Goal: Task Accomplishment & Management: Use online tool/utility

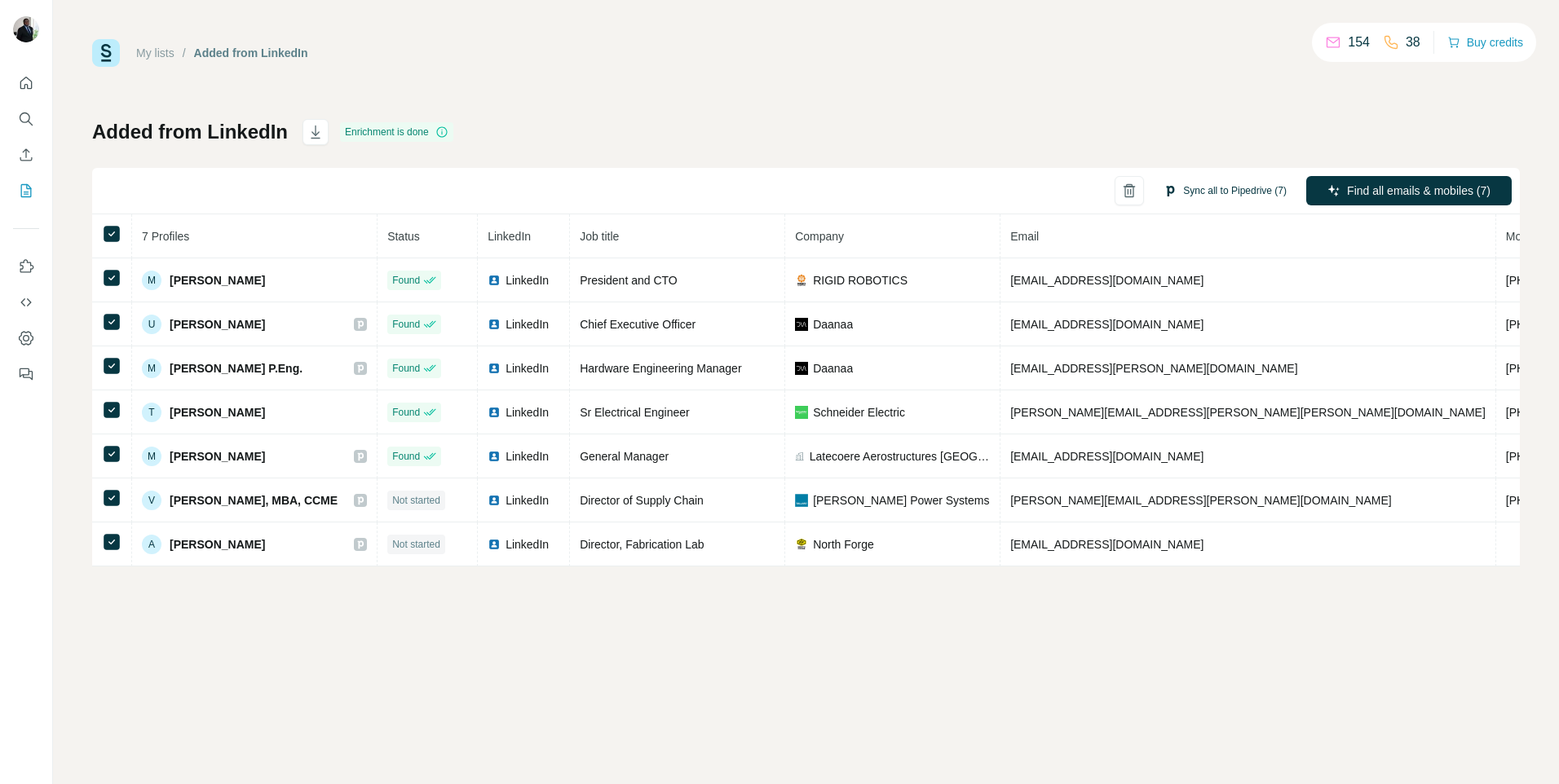
click at [1211, 192] on button "Sync all to Pipedrive (7)" at bounding box center [1225, 191] width 146 height 24
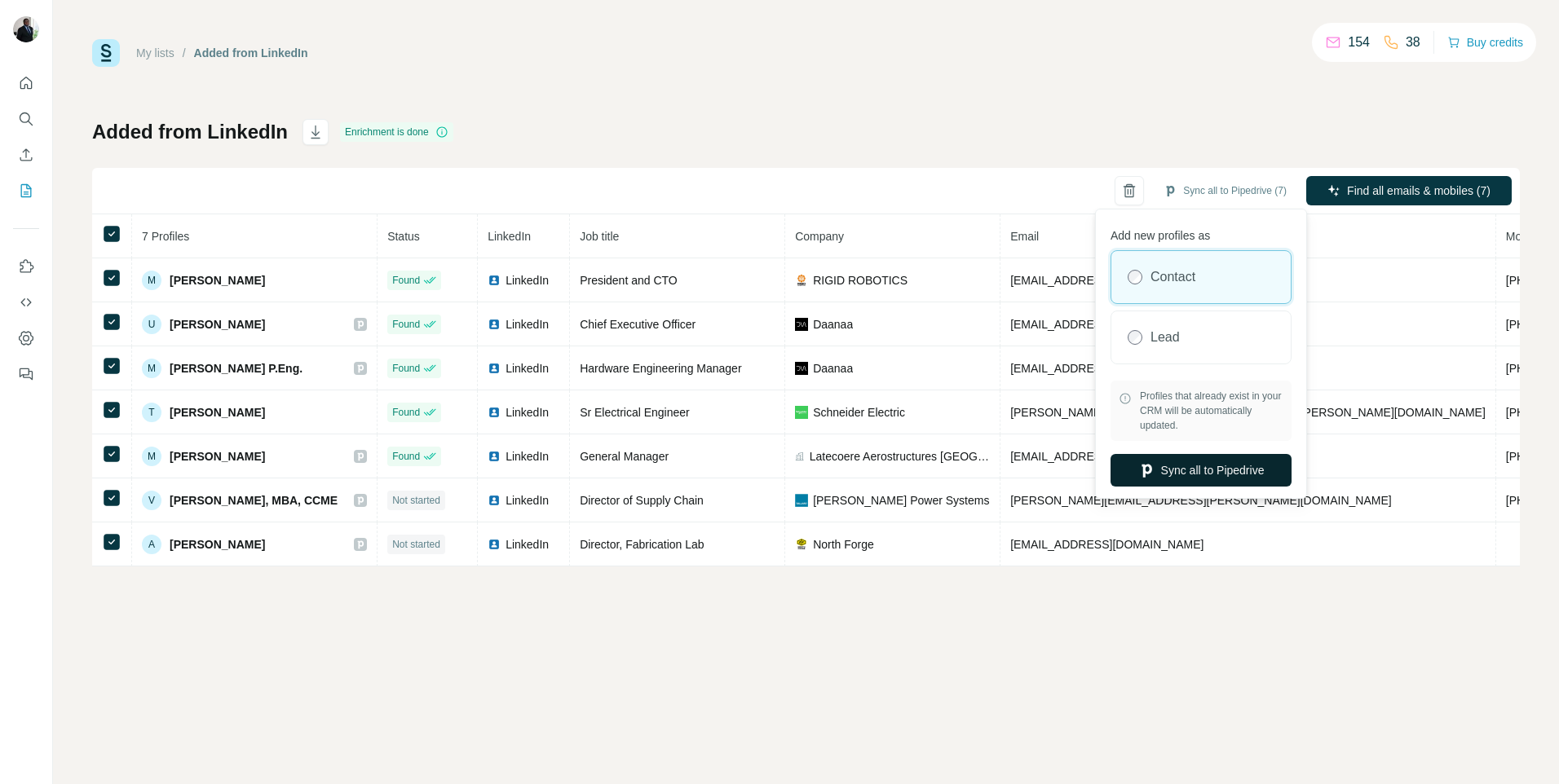
click at [1195, 473] on button "Sync all to Pipedrive" at bounding box center [1200, 470] width 181 height 33
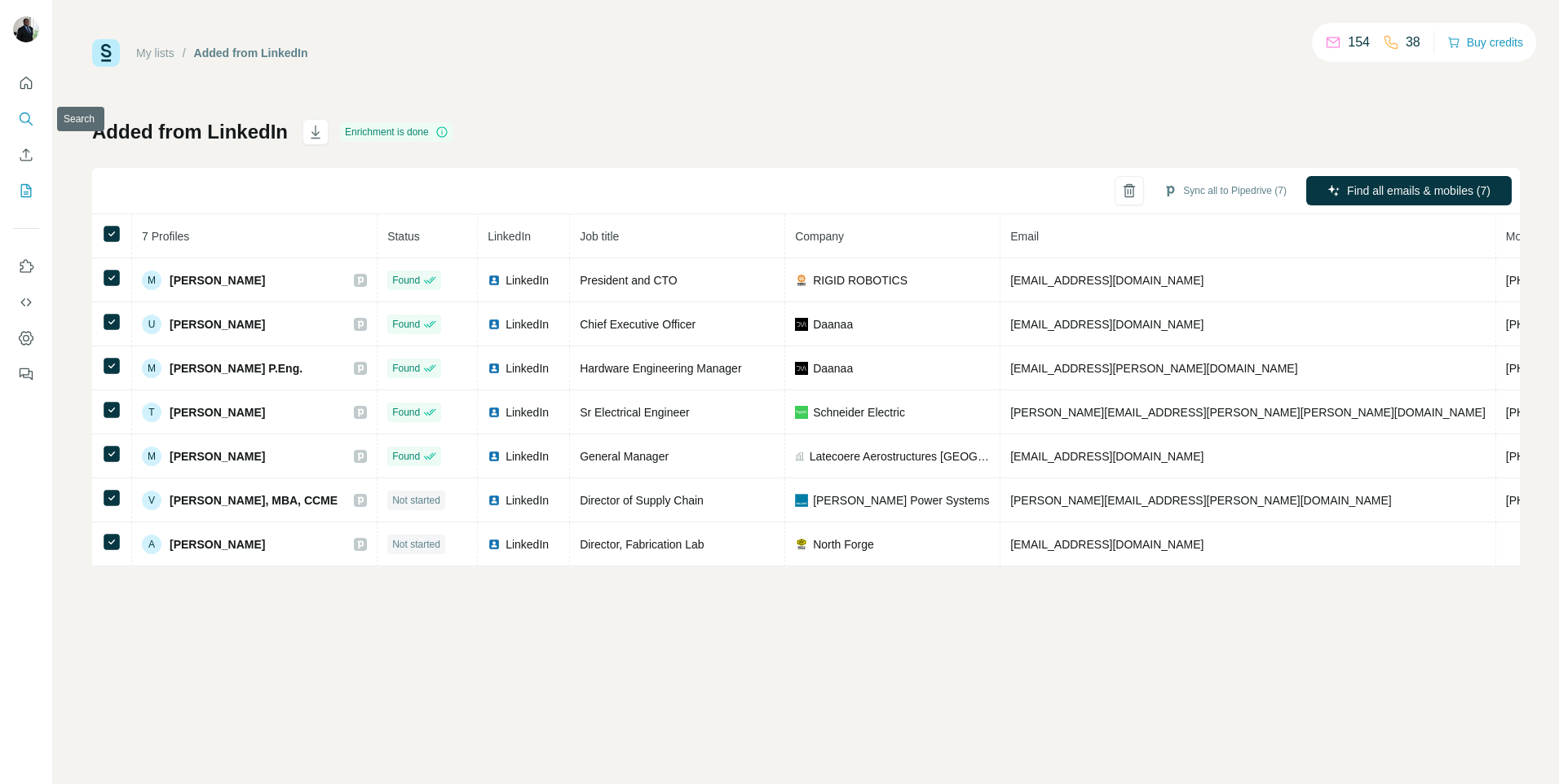
click at [28, 122] on icon "Search" at bounding box center [25, 118] width 16 height 16
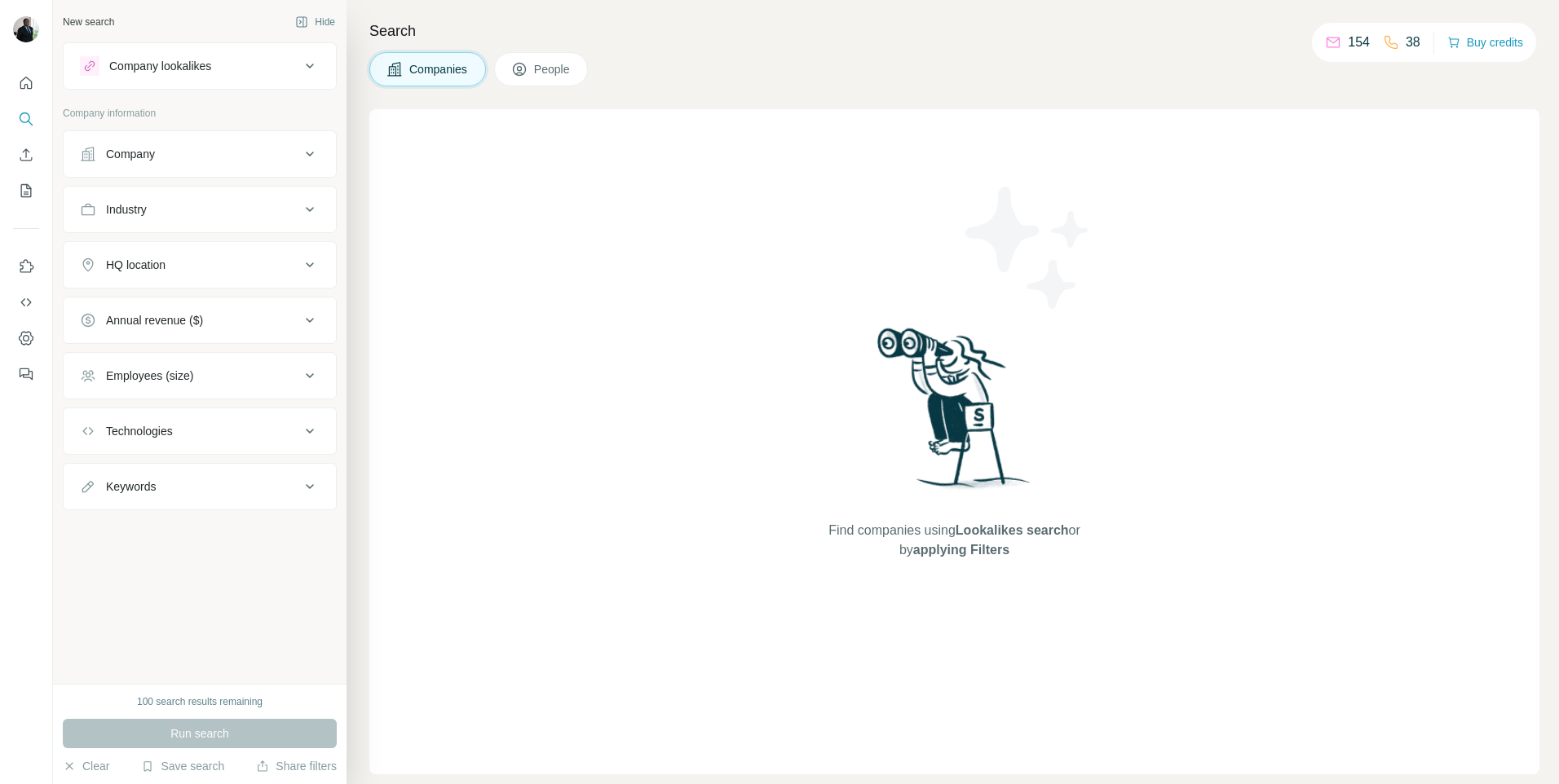
click at [541, 66] on span "People" at bounding box center [553, 69] width 38 height 16
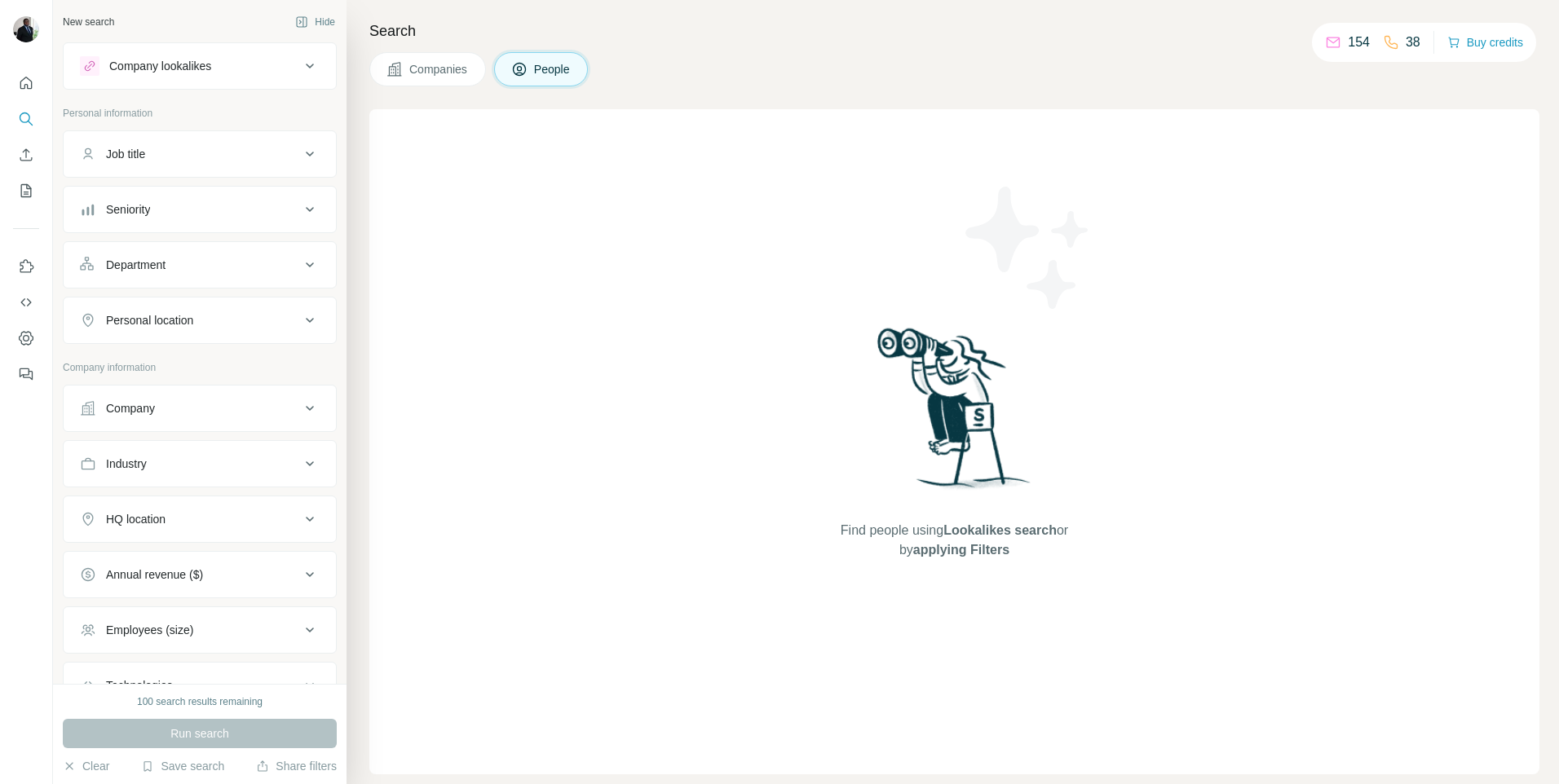
click at [541, 66] on span "People" at bounding box center [553, 69] width 38 height 16
click at [459, 71] on span "Companies" at bounding box center [439, 69] width 59 height 16
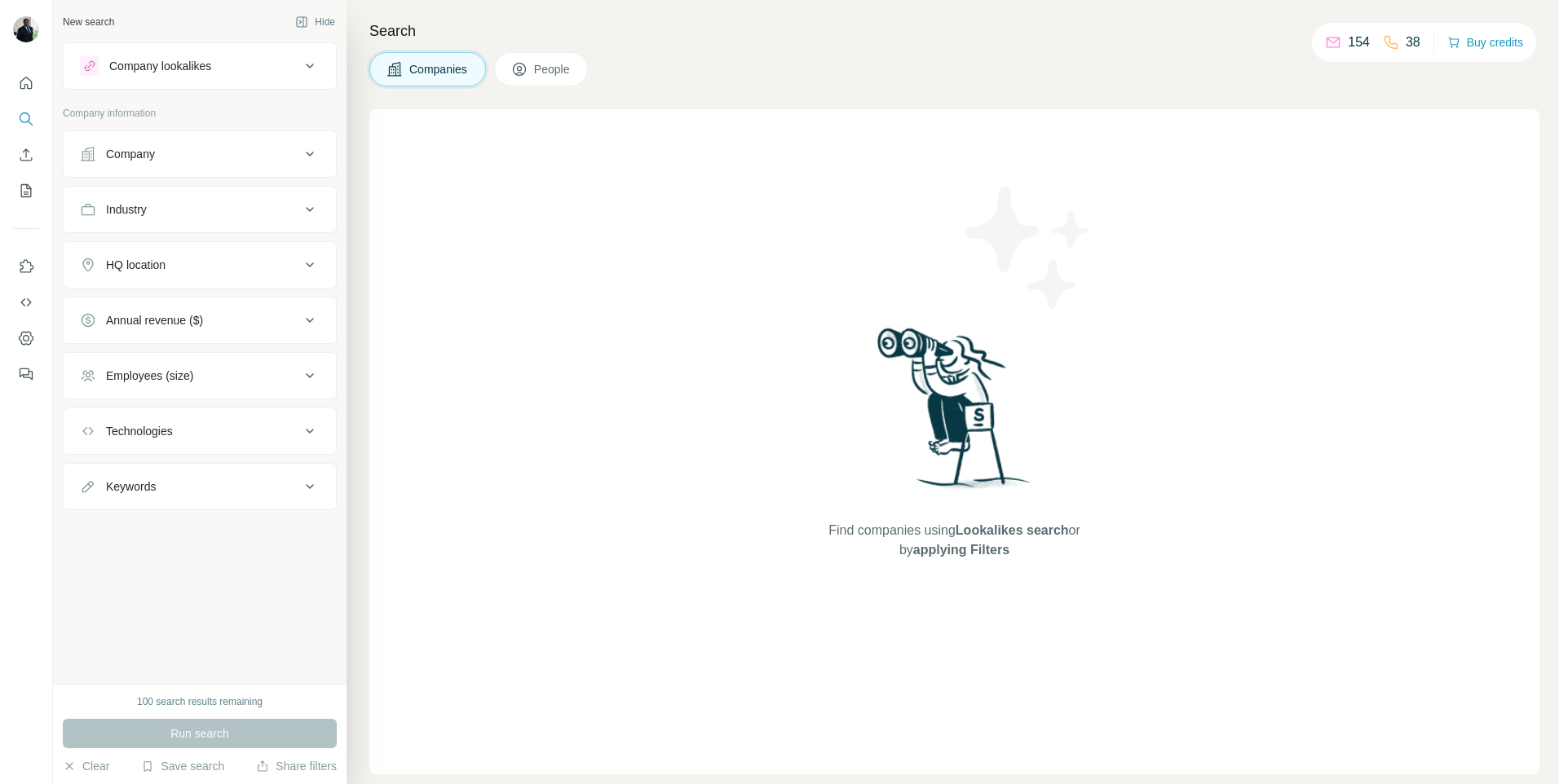
click at [137, 113] on p "Company information" at bounding box center [200, 114] width 274 height 15
click at [155, 54] on button "Company lookalikes" at bounding box center [200, 66] width 272 height 39
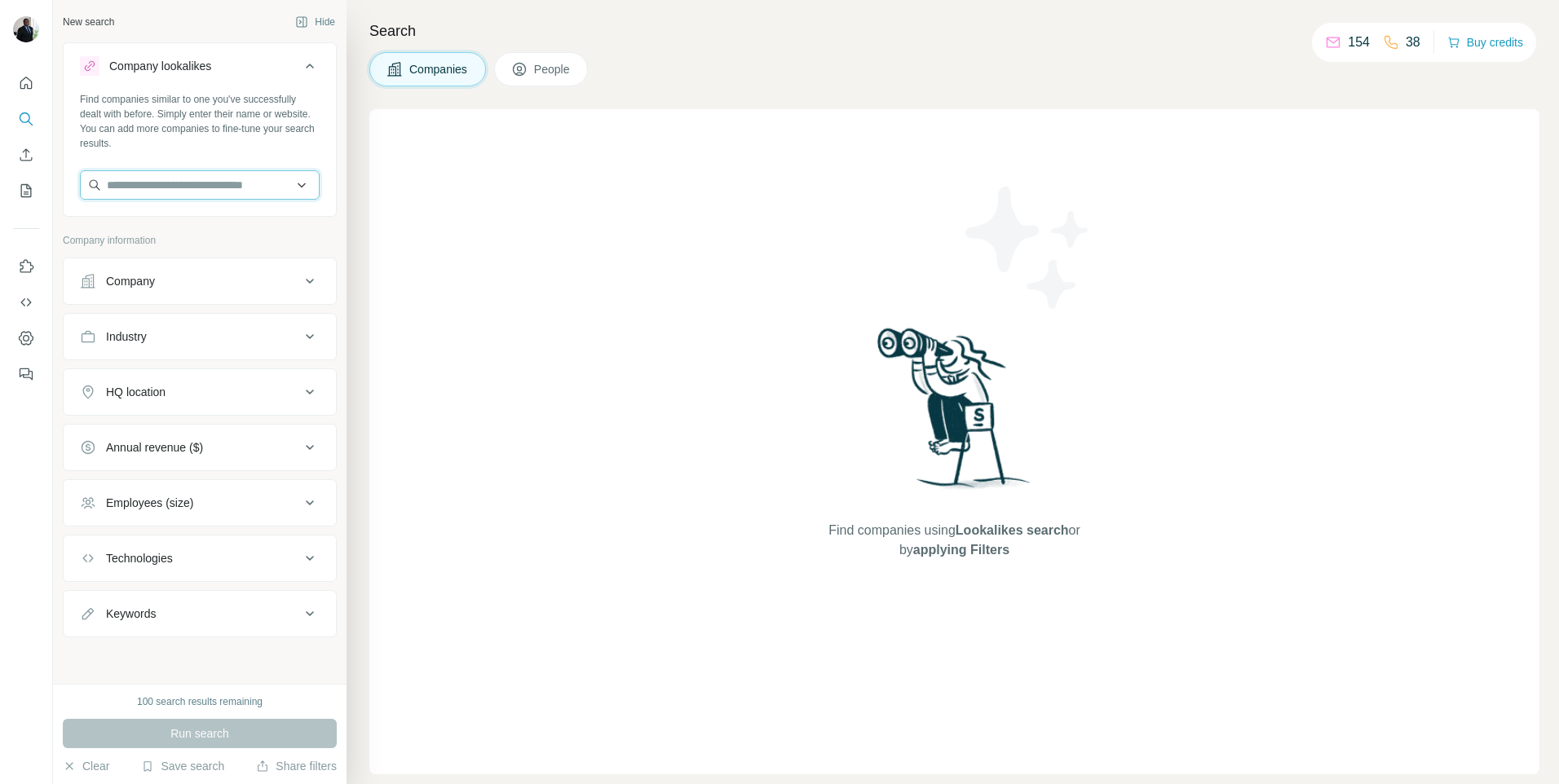
click at [238, 189] on input "text" at bounding box center [199, 184] width 239 height 29
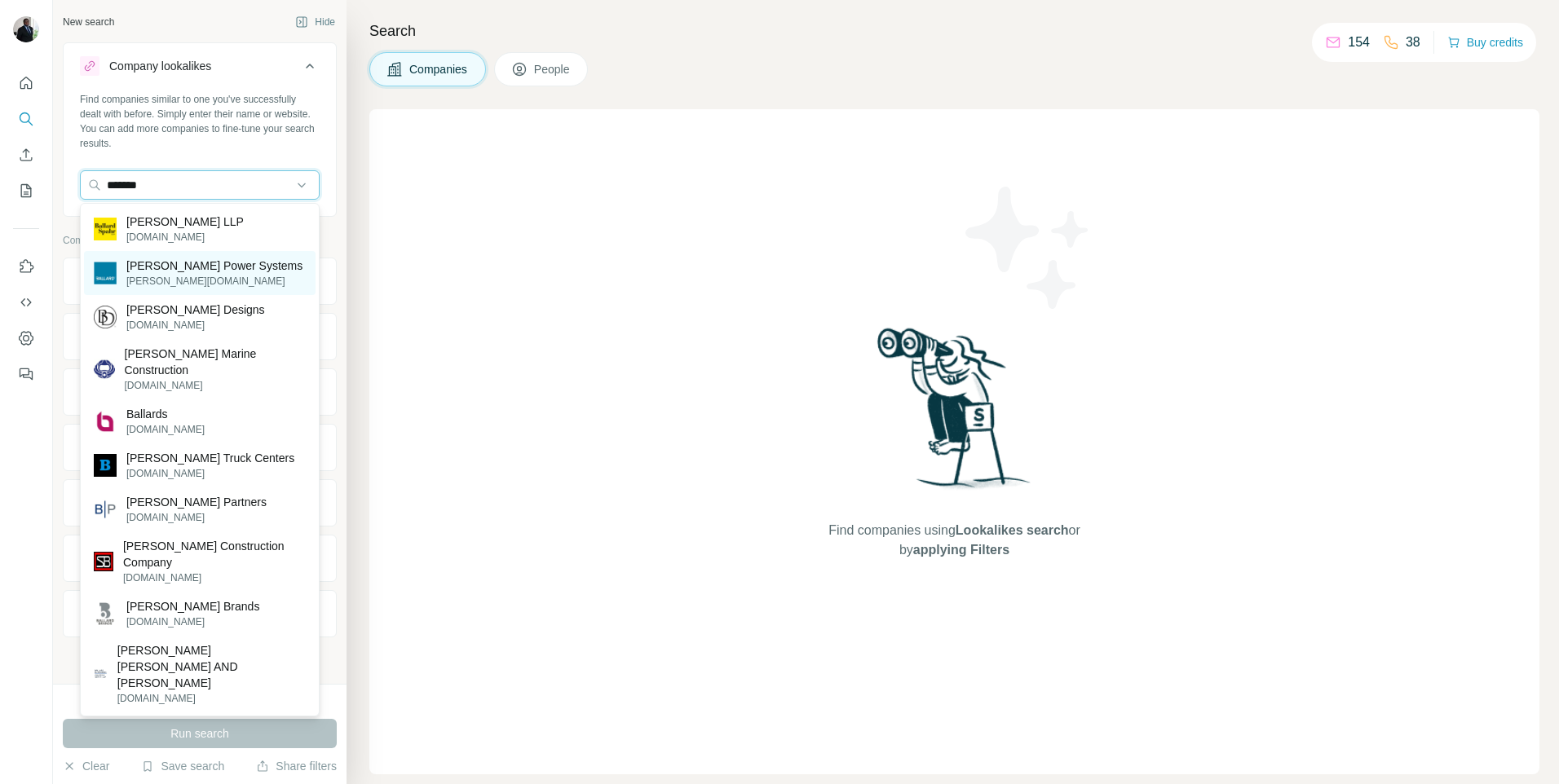
type input "*******"
click at [188, 273] on p "[PERSON_NAME] Power Systems" at bounding box center [215, 265] width 177 height 16
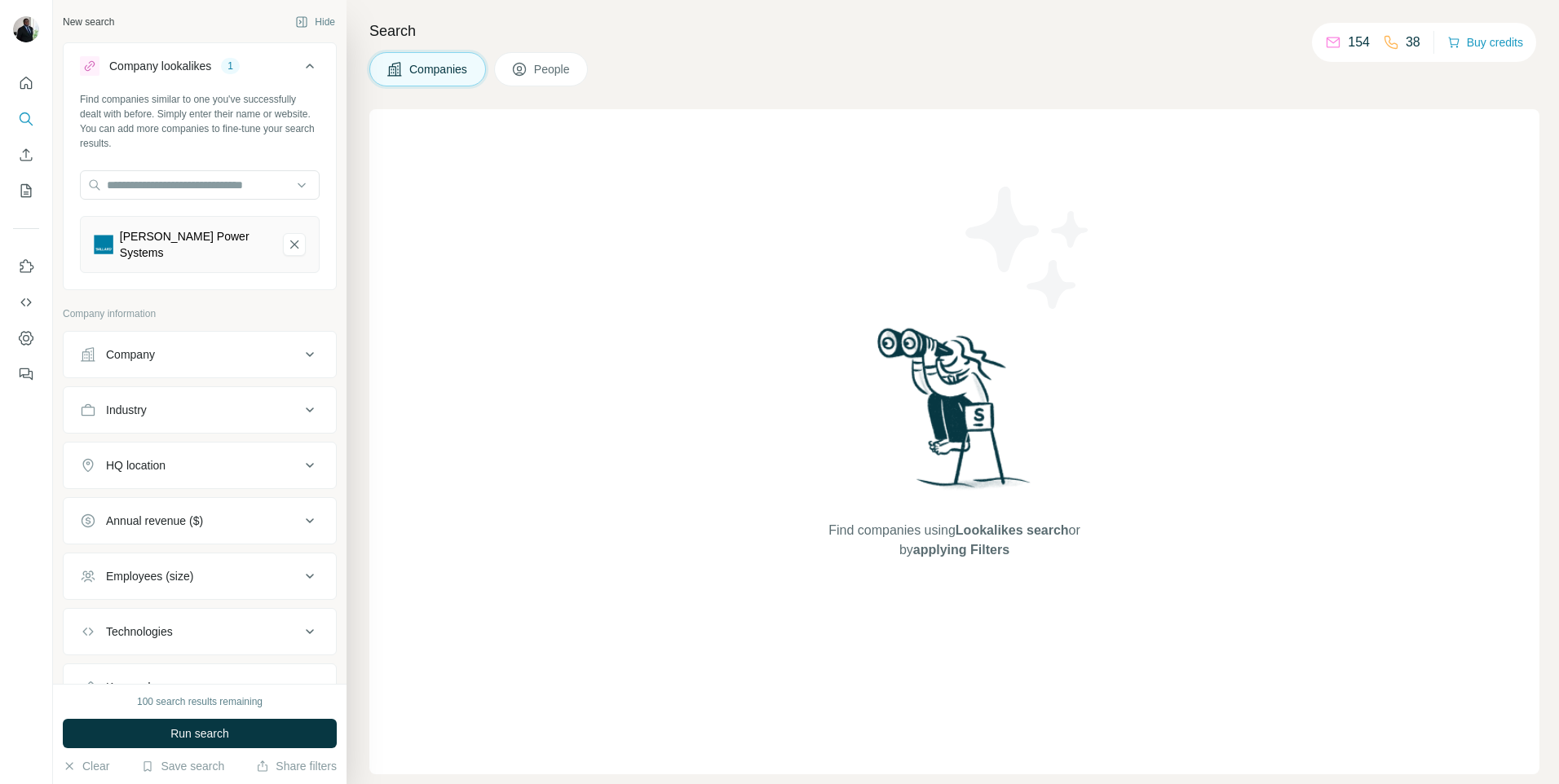
click at [253, 236] on div "[PERSON_NAME] Power Systems" at bounding box center [182, 244] width 177 height 33
click at [547, 59] on button "People" at bounding box center [541, 69] width 95 height 34
click at [175, 243] on div "[PERSON_NAME] Power Systems" at bounding box center [195, 244] width 150 height 33
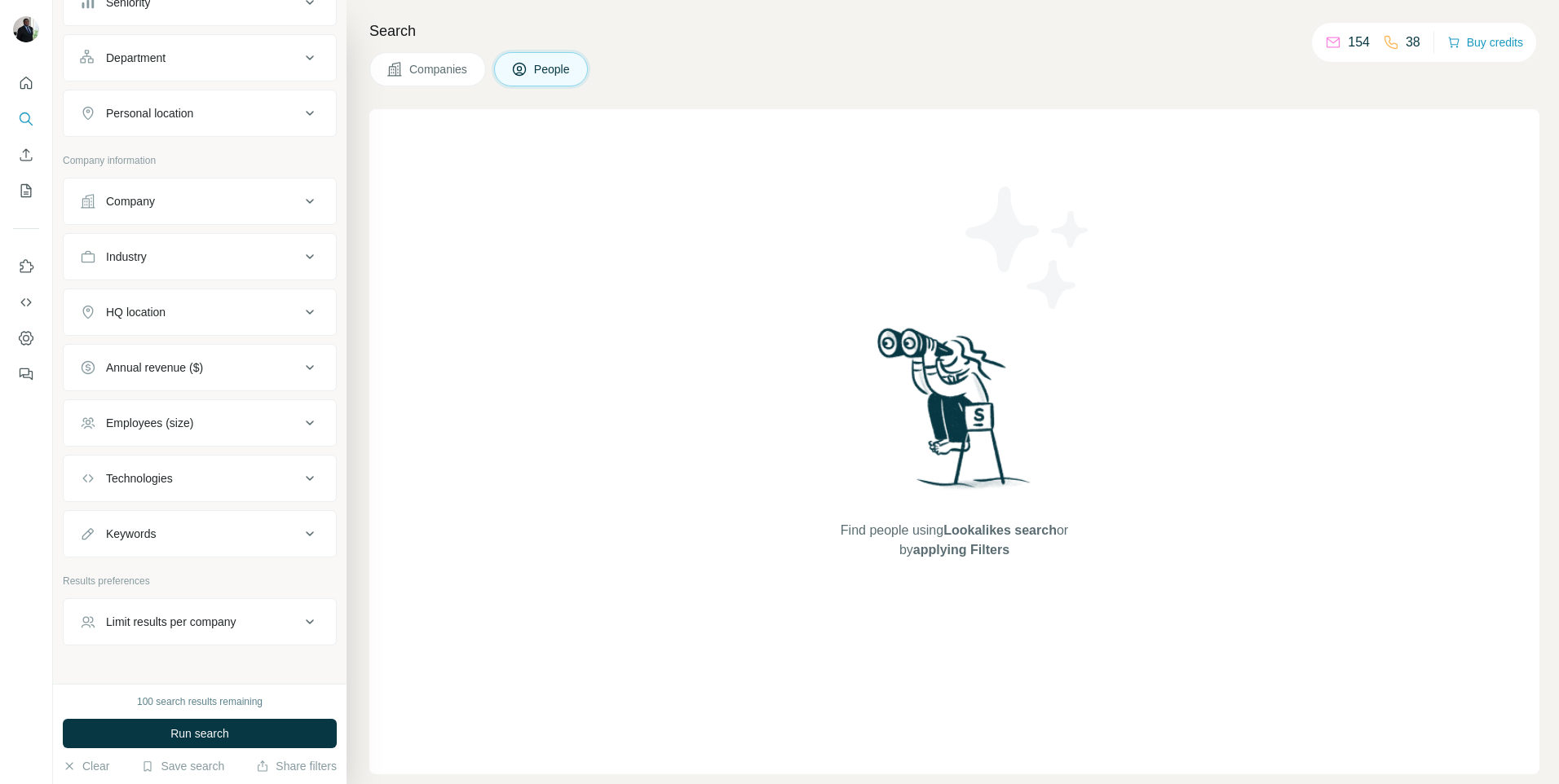
scroll to position [82, 0]
